Goal: Transaction & Acquisition: Subscribe to service/newsletter

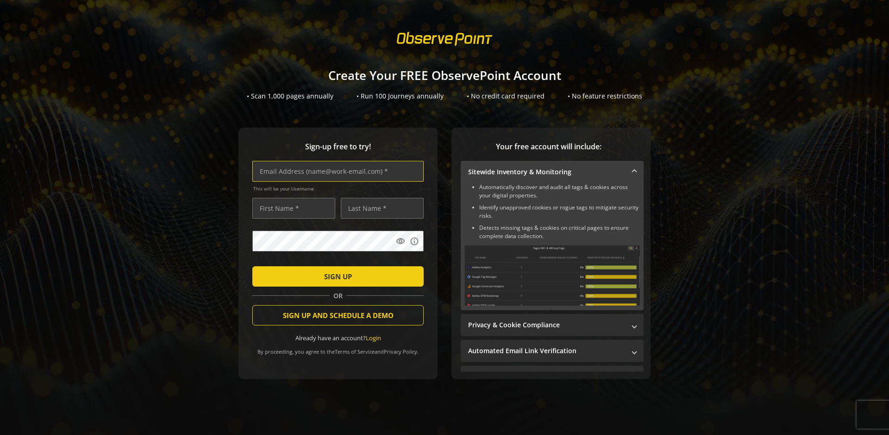
click at [336, 171] on input "text" at bounding box center [337, 171] width 171 height 21
type input "[EMAIL_ADDRESS][DOMAIN_NAME]"
click at [291, 208] on input "text" at bounding box center [293, 208] width 83 height 21
type input "Test"
click at [379, 208] on input "text" at bounding box center [382, 208] width 83 height 21
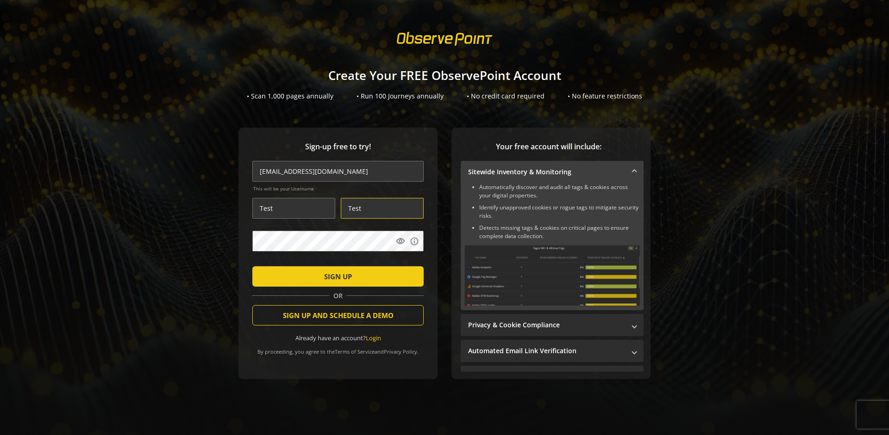
type input "Test"
click at [336, 276] on span "SIGN UP" at bounding box center [338, 276] width 28 height 17
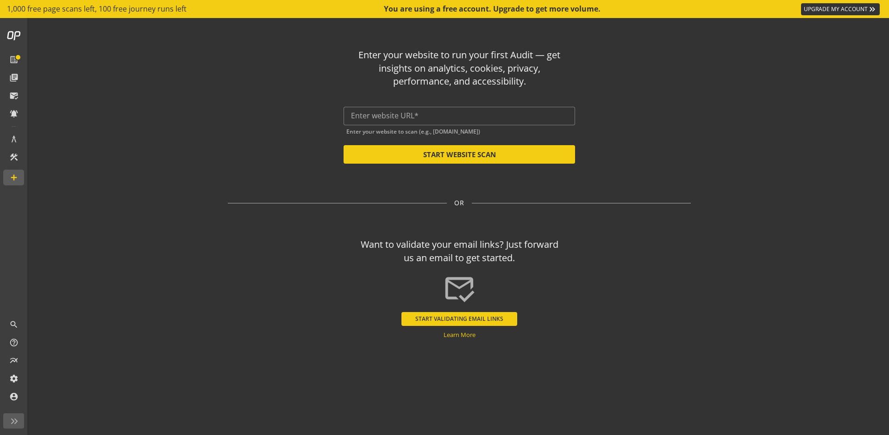
click at [459, 319] on button "START VALIDATING EMAIL LINKS" at bounding box center [459, 319] width 116 height 14
